Goal: Task Accomplishment & Management: Use online tool/utility

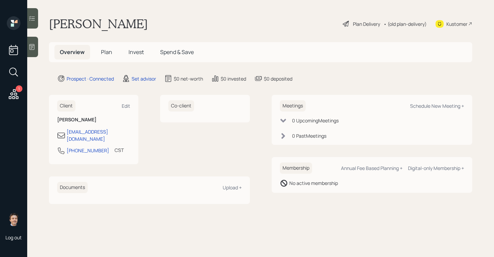
click at [418, 109] on div "Meetings Schedule New Meeting +" at bounding box center [372, 105] width 185 height 11
click at [423, 105] on div "Schedule New Meeting +" at bounding box center [437, 106] width 54 height 6
select select "round-[PERSON_NAME]"
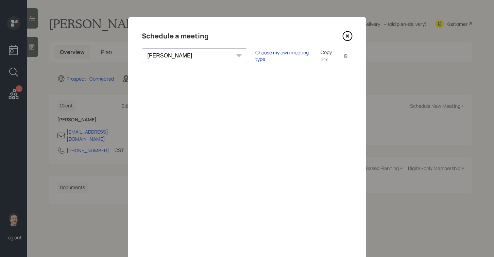
click at [255, 55] on div "Choose my own meeting type" at bounding box center [283, 55] width 57 height 13
click at [347, 38] on icon at bounding box center [347, 36] width 10 height 10
